Goal: Check status: Check status

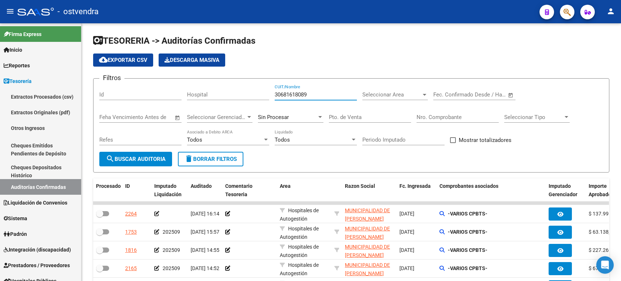
click at [311, 94] on input "30681618089" at bounding box center [316, 94] width 82 height 7
click at [429, 114] on input "Nro. Comprobante" at bounding box center [458, 117] width 82 height 7
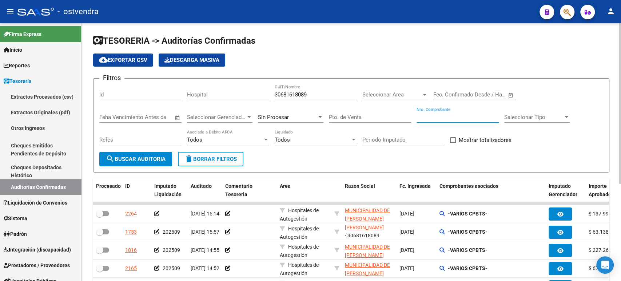
paste input "6507"
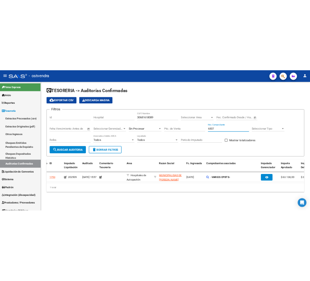
scroll to position [0, 0]
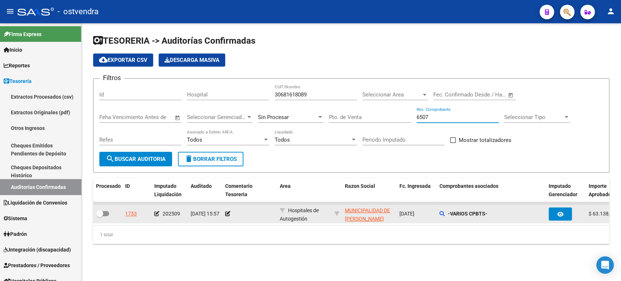
type input "6507"
click at [158, 214] on icon at bounding box center [156, 213] width 5 height 5
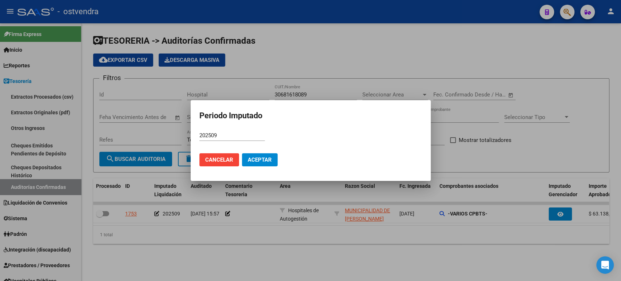
drag, startPoint x: 227, startPoint y: 139, endPoint x: 210, endPoint y: 137, distance: 17.2
click at [209, 138] on div "202509 Período (AAAAMM)" at bounding box center [233, 135] width 66 height 11
click at [211, 136] on input "202509" at bounding box center [233, 135] width 66 height 7
click at [257, 154] on button "Aceptar" at bounding box center [260, 159] width 36 height 13
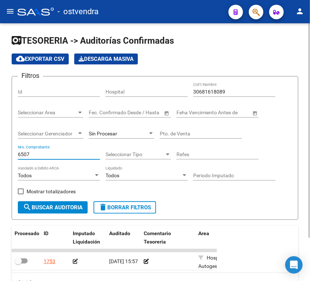
click at [43, 153] on input "6507" at bounding box center [59, 154] width 82 height 6
paste input "10263"
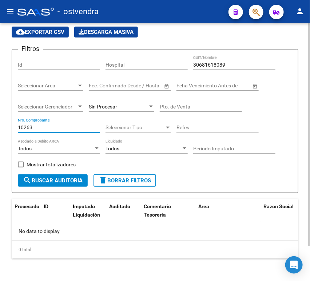
scroll to position [40, 0]
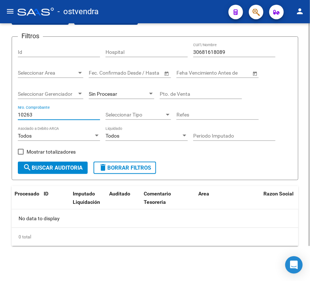
click at [35, 114] on input "10263" at bounding box center [59, 115] width 82 height 6
paste input "3896"
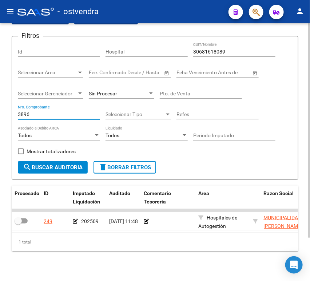
click at [25, 113] on input "3896" at bounding box center [59, 114] width 82 height 6
paste input "393"
click at [46, 112] on input "3393" at bounding box center [59, 114] width 82 height 6
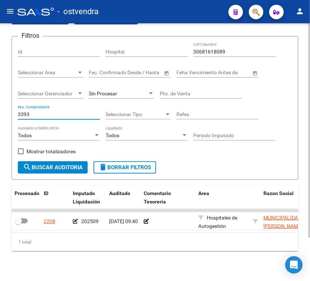
click at [46, 112] on input "3393" at bounding box center [59, 114] width 82 height 6
paste input "486"
click at [83, 112] on input "3486" at bounding box center [59, 114] width 82 height 6
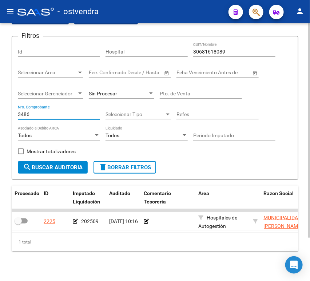
paste input "675"
click at [37, 110] on div "3675 Nro. Comprobante" at bounding box center [59, 112] width 82 height 15
click at [35, 113] on input "3675" at bounding box center [59, 114] width 82 height 6
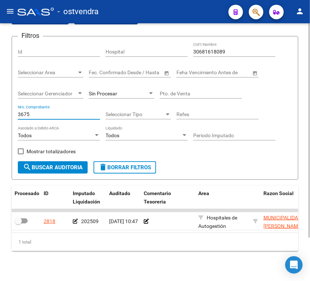
paste input "757"
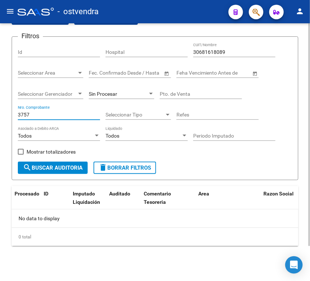
click at [47, 112] on input "3757" at bounding box center [59, 115] width 82 height 6
click at [47, 113] on input "3757" at bounding box center [59, 115] width 82 height 6
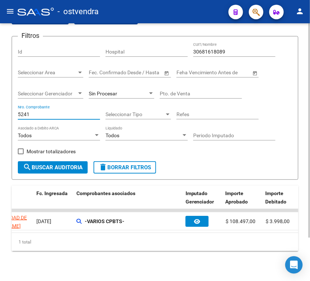
scroll to position [0, 283]
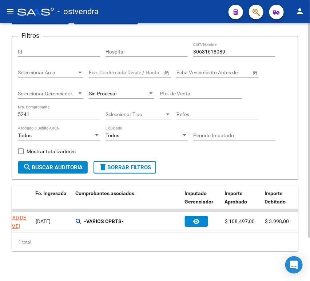
click at [62, 111] on div "5241 Nro. Comprobante" at bounding box center [59, 112] width 82 height 15
click at [64, 115] on input "5241" at bounding box center [59, 114] width 82 height 6
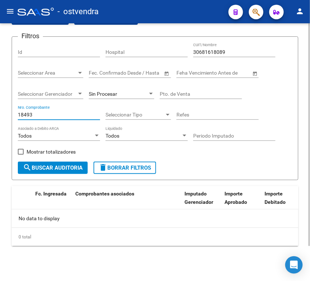
scroll to position [0, 0]
click at [75, 119] on div "18493 Nro. Comprobante" at bounding box center [59, 112] width 82 height 15
click at [74, 117] on input "18493" at bounding box center [59, 115] width 82 height 6
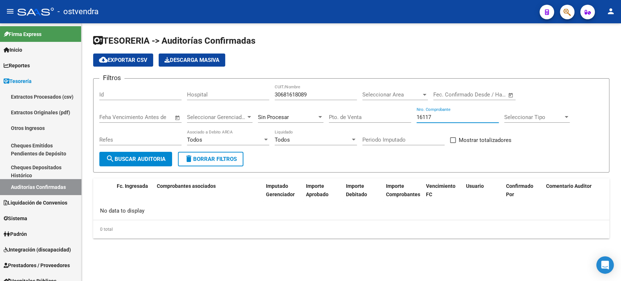
drag, startPoint x: 449, startPoint y: 115, endPoint x: 407, endPoint y: 116, distance: 42.2
click at [407, 116] on div "Filtros Id Hospital 30681618089 CUIT/Nombre Seleccionar Area Seleccionar Area F…" at bounding box center [351, 117] width 504 height 67
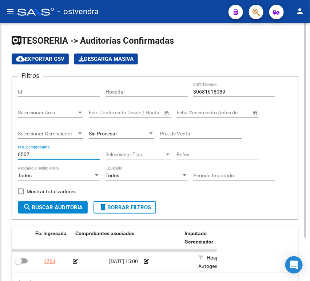
type input "6507"
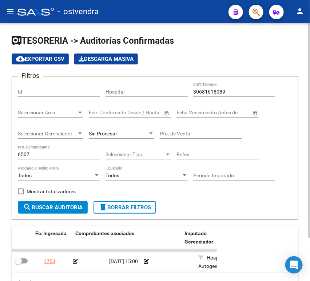
drag, startPoint x: 234, startPoint y: 186, endPoint x: 225, endPoint y: 196, distance: 13.7
click at [234, 186] on div "Periodo Imputado" at bounding box center [234, 176] width 82 height 21
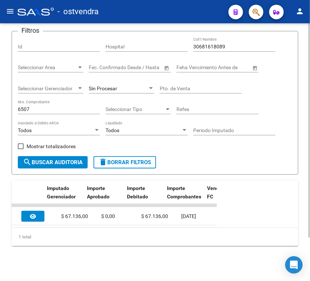
scroll to position [0, 414]
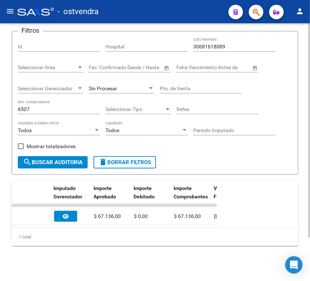
drag, startPoint x: 137, startPoint y: 228, endPoint x: 155, endPoint y: 225, distance: 18.4
click at [155, 225] on div "Procesado ID Imputado Liquidación Auditado Comentario Tesoreria Area Razon Soci…" at bounding box center [155, 214] width 287 height 66
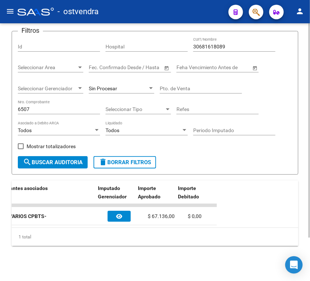
scroll to position [0, 373]
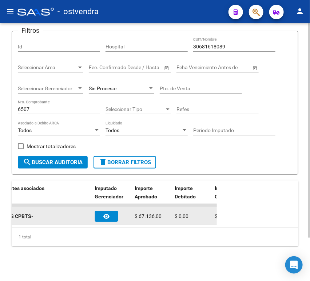
click at [151, 213] on div "$ 67.136,00" at bounding box center [152, 216] width 34 height 8
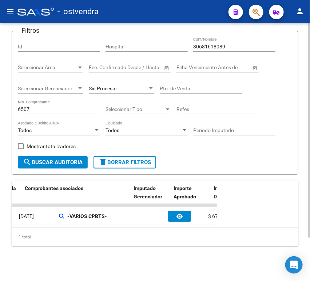
scroll to position [0, 370]
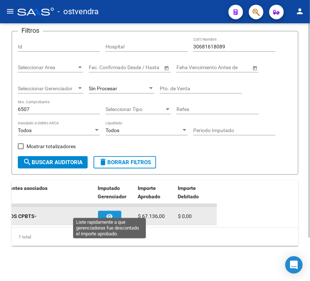
click at [110, 214] on icon "button" at bounding box center [110, 216] width 6 height 5
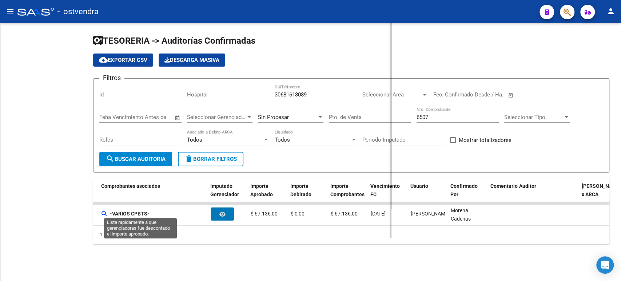
scroll to position [0, 0]
